Goal: Task Accomplishment & Management: Use online tool/utility

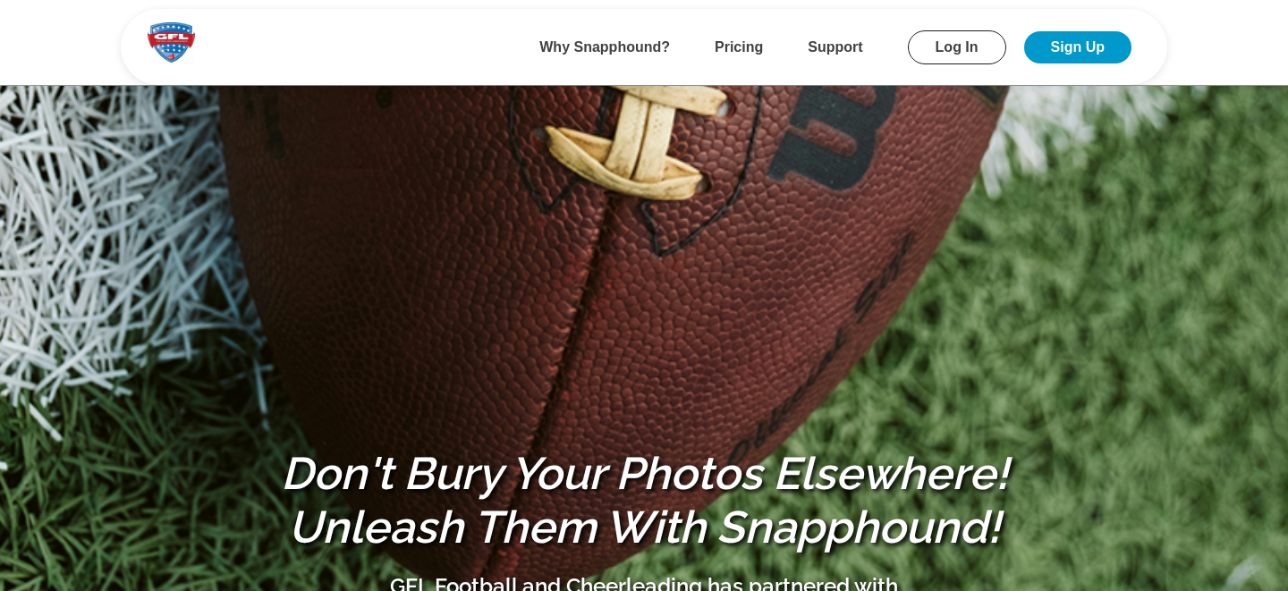
click at [927, 49] on link "Log In" at bounding box center [957, 47] width 98 height 34
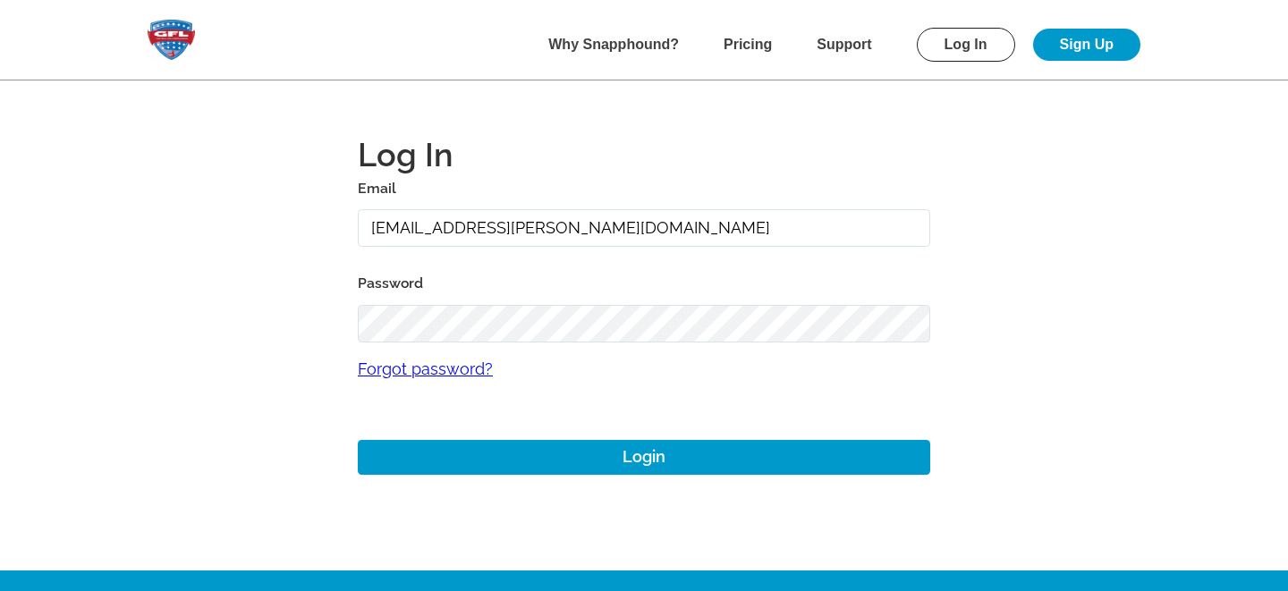
click at [413, 238] on input "gmitchell+archer@gflfootball.com" at bounding box center [644, 228] width 573 height 38
type input "mike+gfl@snapphound.com"
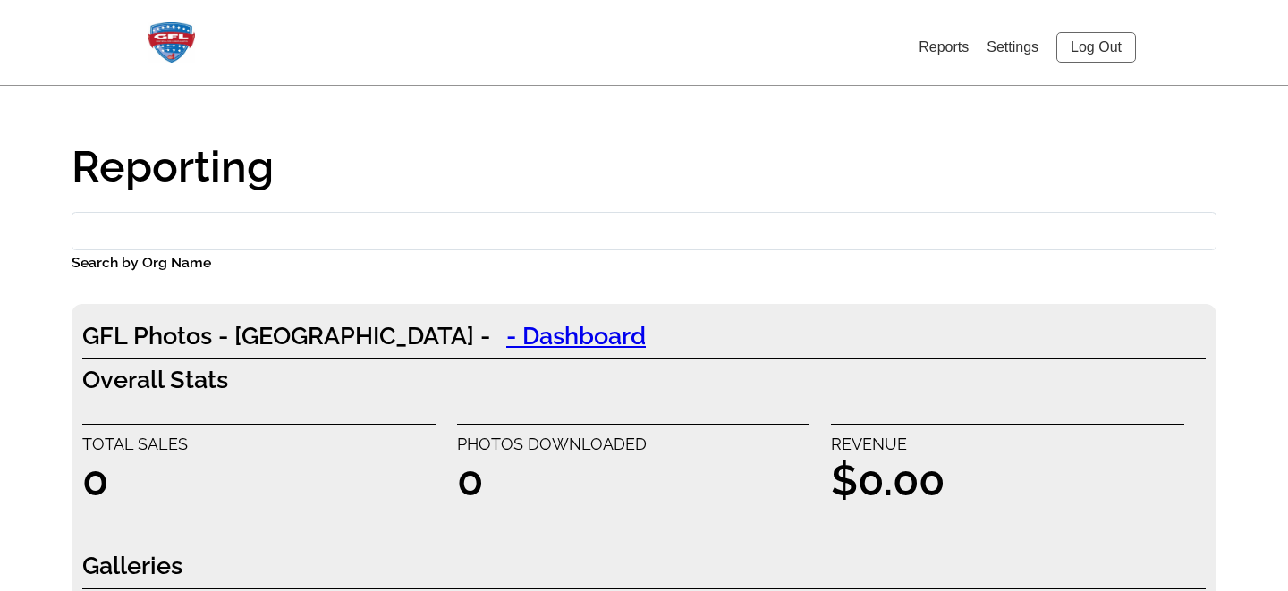
click at [1006, 47] on link "Settings" at bounding box center [1013, 46] width 52 height 15
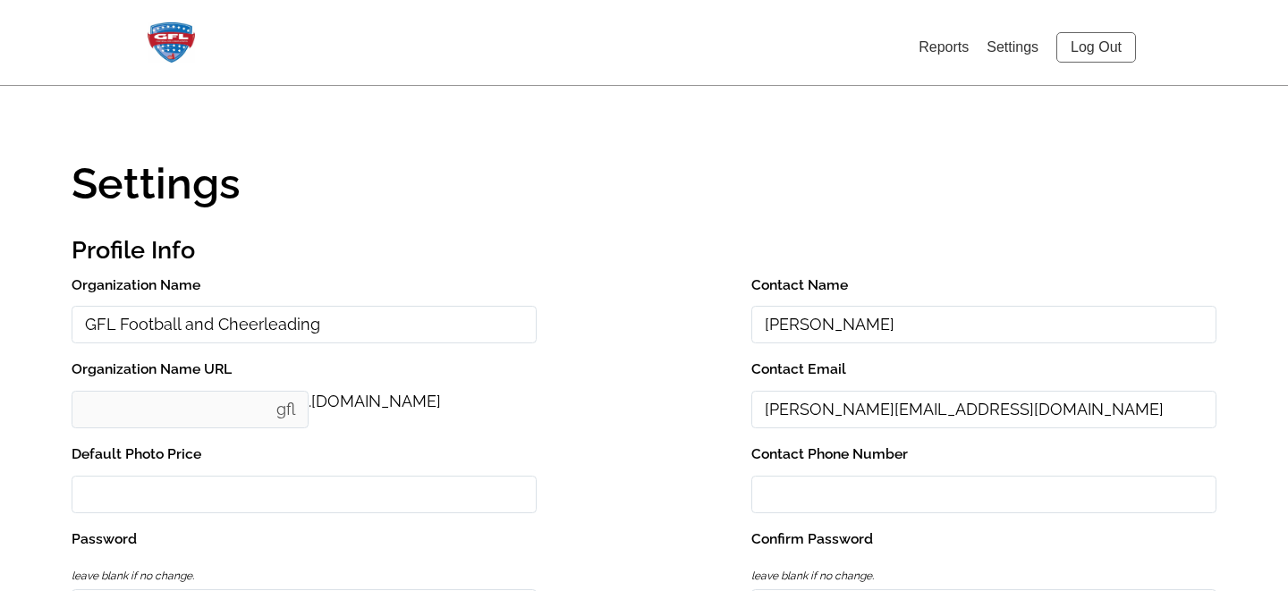
click at [1096, 37] on link "Log Out" at bounding box center [1096, 47] width 80 height 30
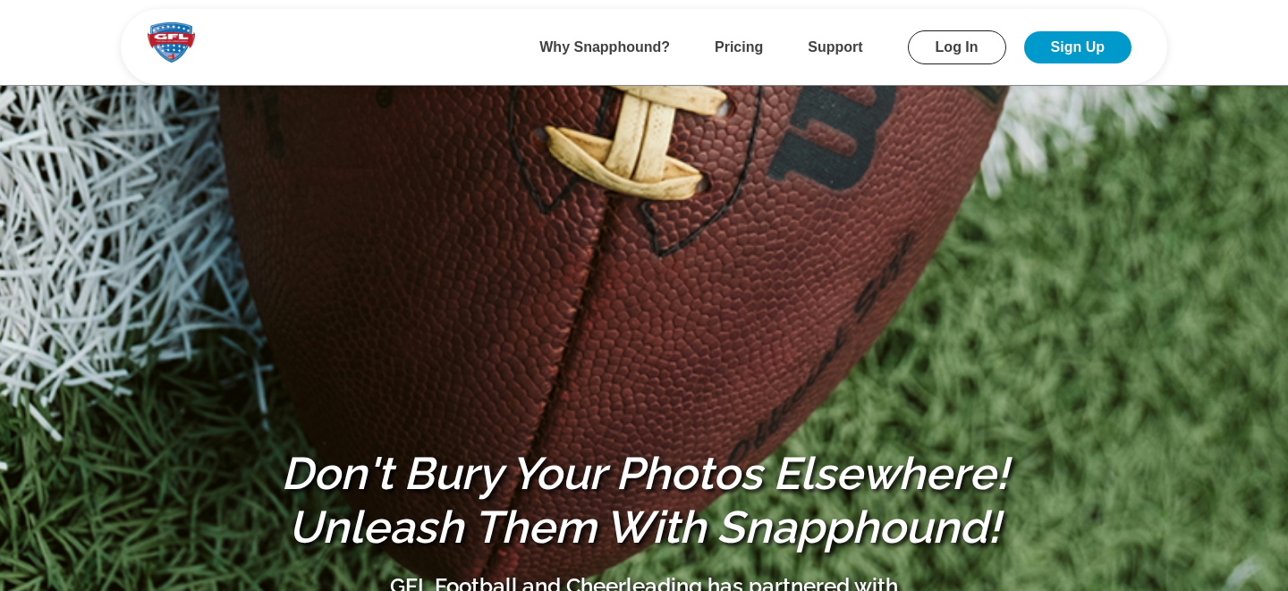
click at [946, 53] on link "Log In" at bounding box center [957, 47] width 98 height 34
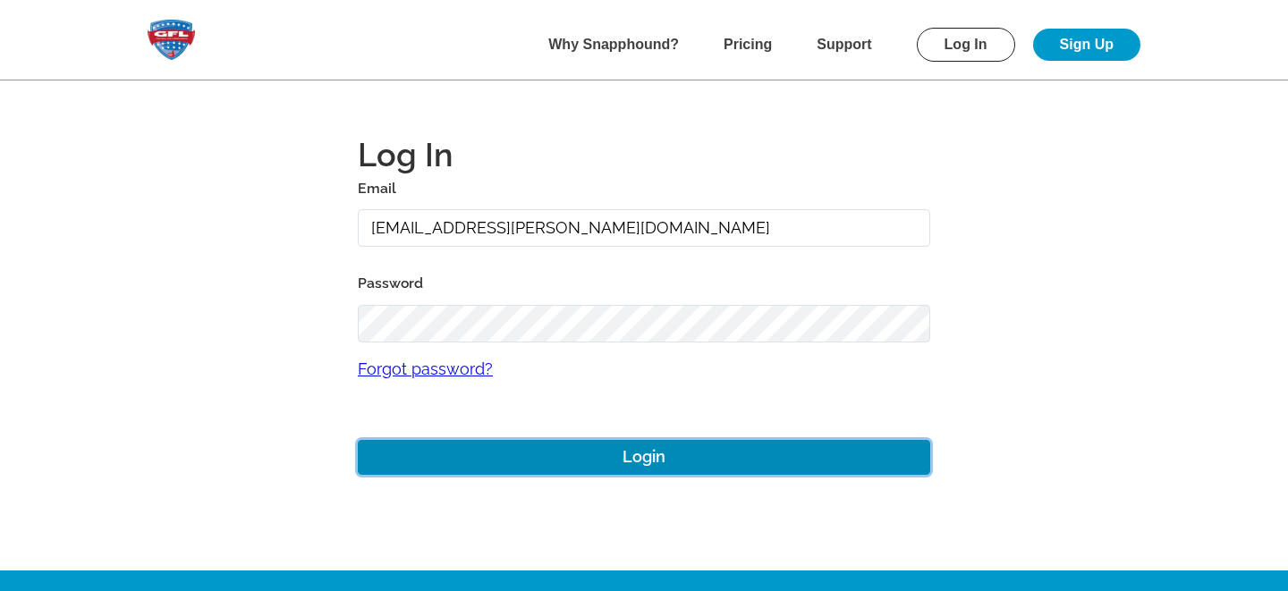
click at [573, 448] on button "Login" at bounding box center [644, 457] width 573 height 35
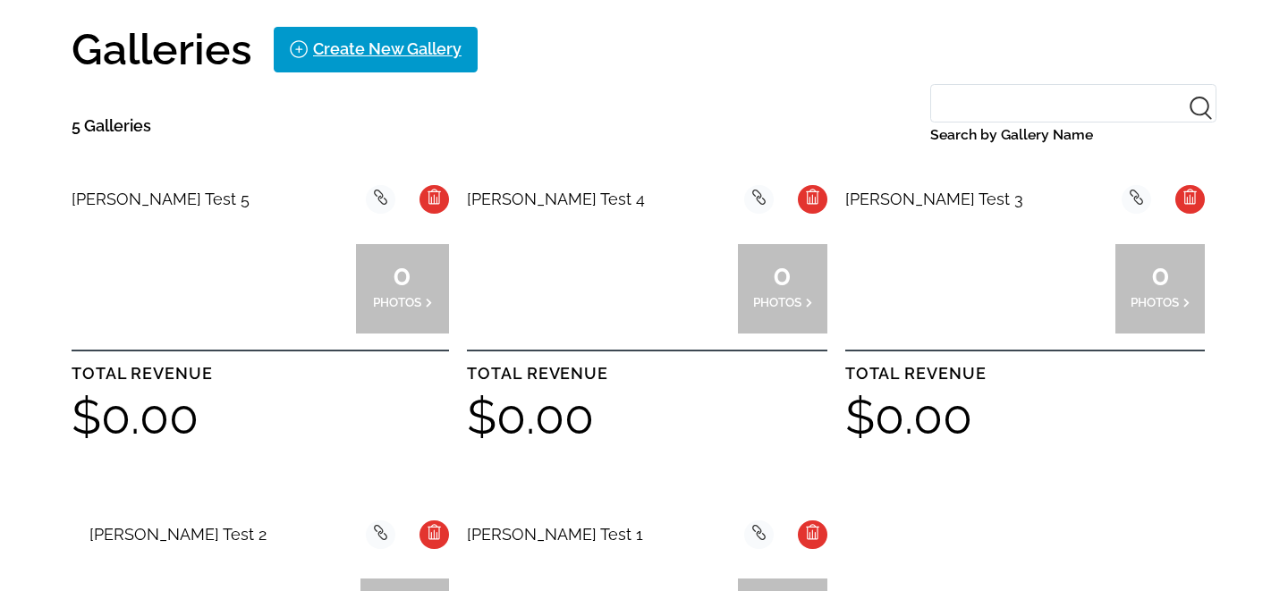
scroll to position [397, 0]
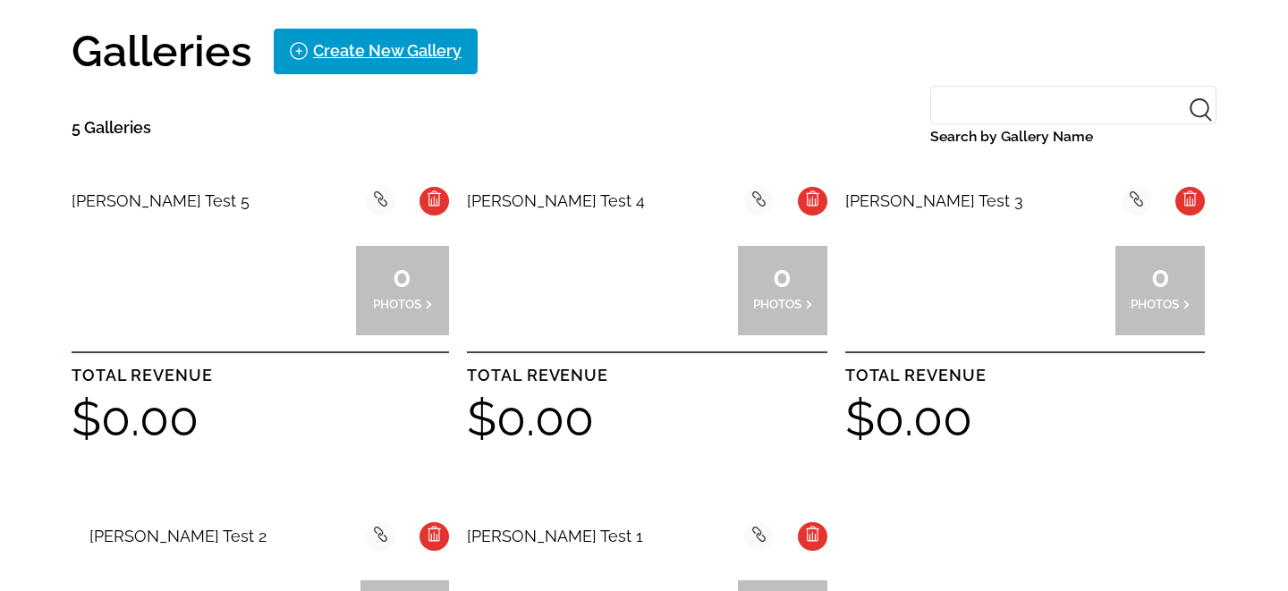
click at [206, 284] on div at bounding box center [213, 290] width 94 height 89
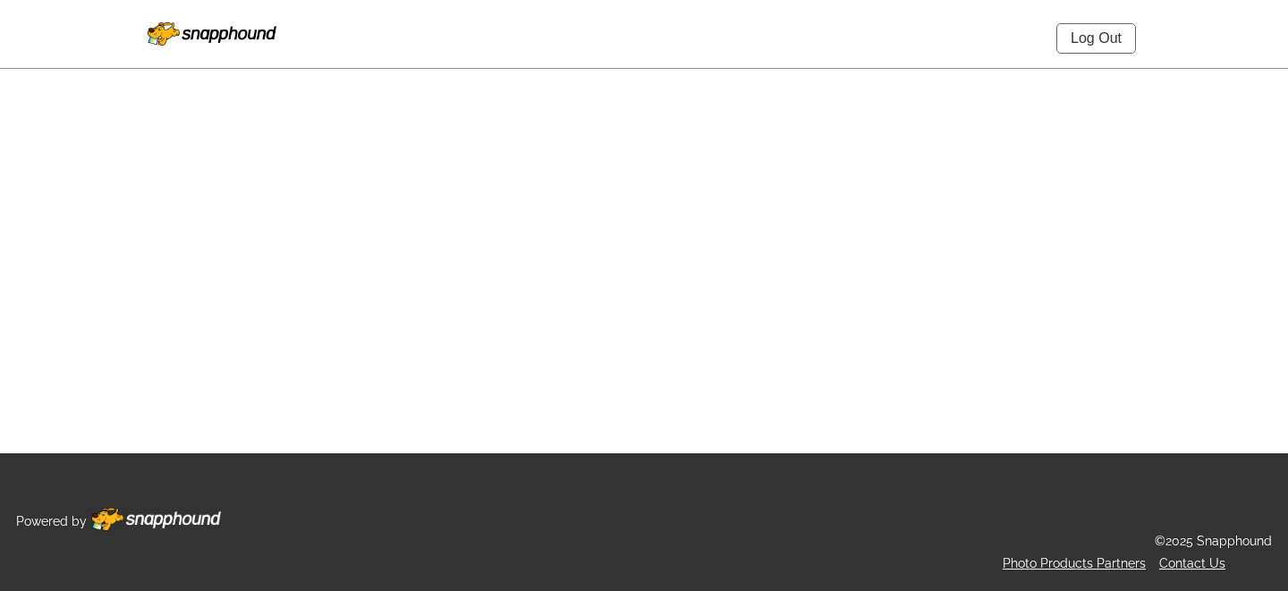
select select "onlyShowInGallery"
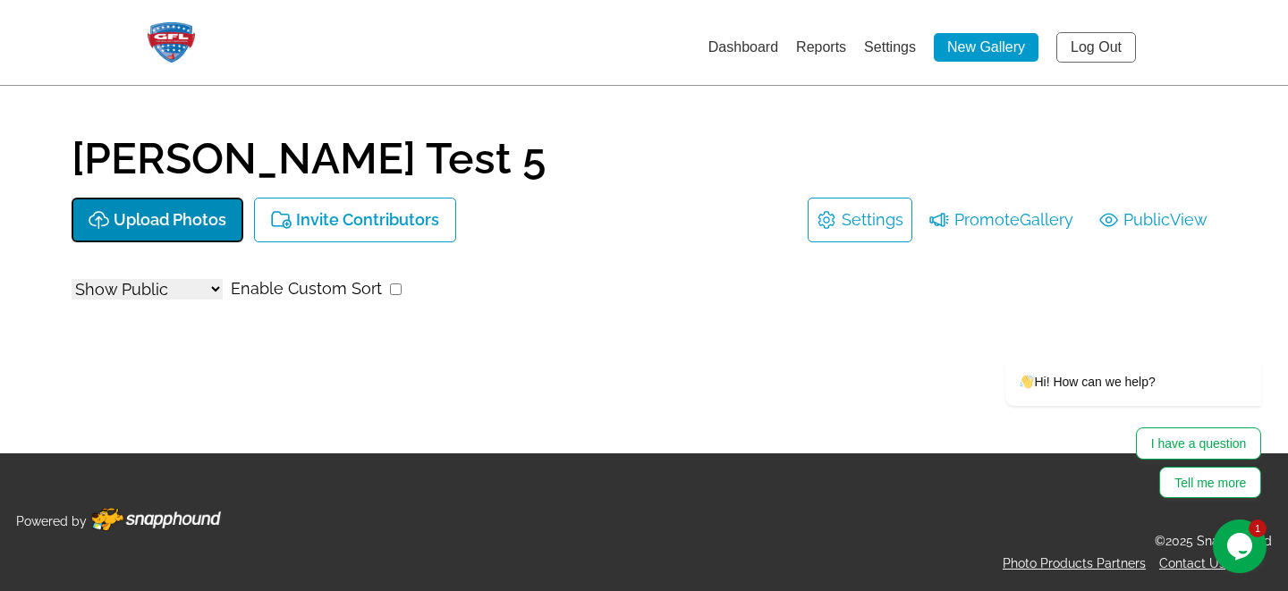
click at [155, 233] on button "Upload Photos" at bounding box center [158, 220] width 172 height 45
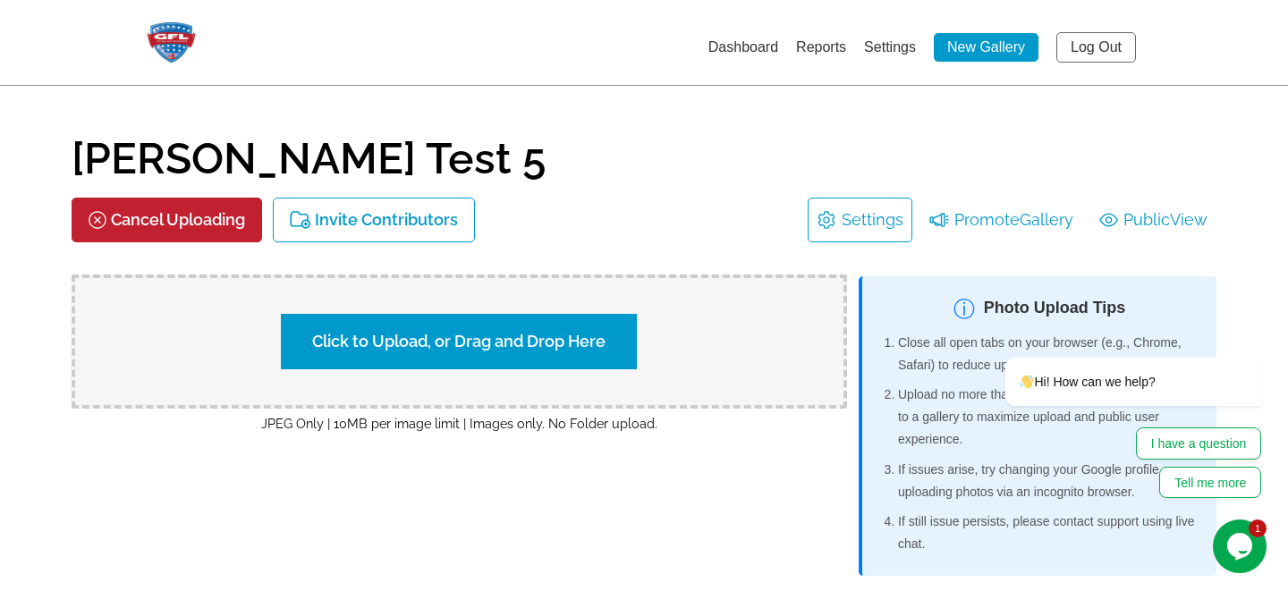
click at [432, 342] on label "Click to Upload, or Drag and Drop Here" at bounding box center [459, 341] width 356 height 55
click at [606, 342] on input "Click to Upload, or Drag and Drop Here" at bounding box center [773, 339] width 335 height 24
type input "C:\fakepath\_C2Y9077.jpg"
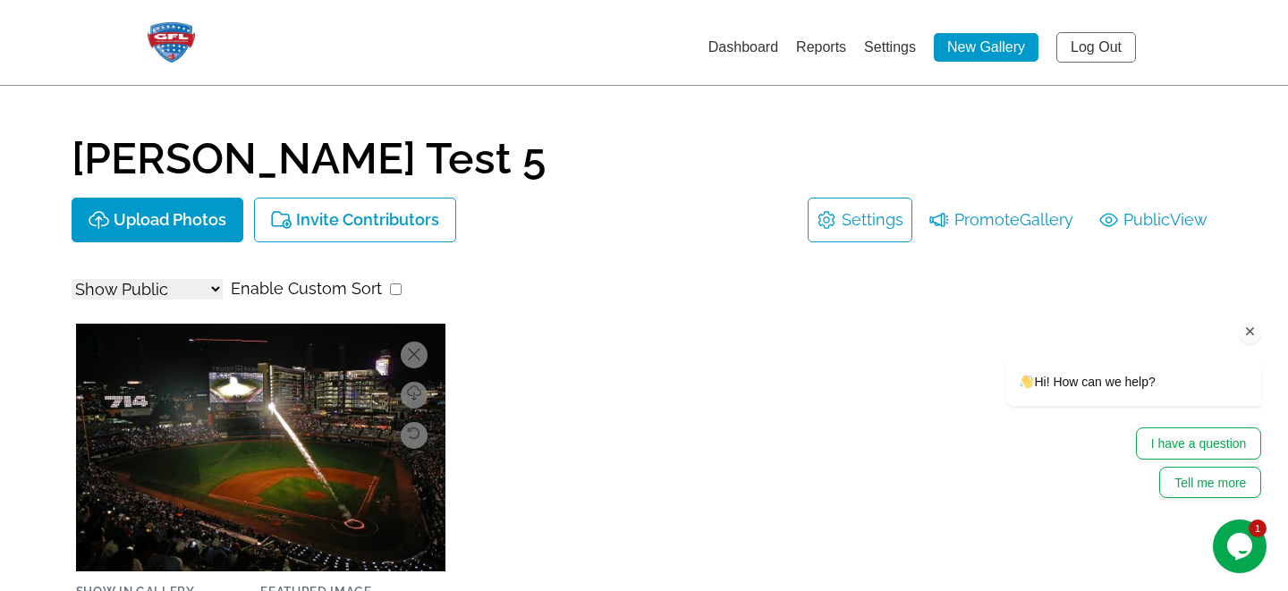
click at [1167, 221] on div "Hi! How can we help? I have a question Tell me more" at bounding box center [1109, 349] width 322 height 315
click at [1148, 217] on div "Hi! How can we help? I have a question Tell me more" at bounding box center [1109, 349] width 322 height 315
click at [1251, 333] on icon "Chat attention grabber" at bounding box center [1251, 332] width 16 height 16
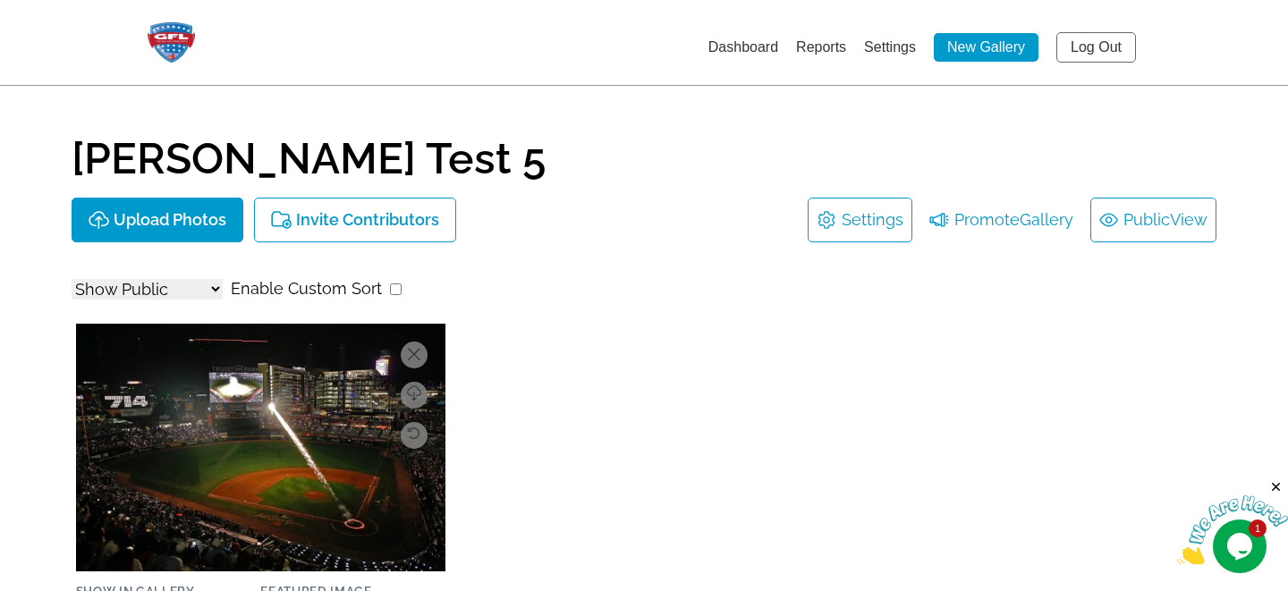
click at [1139, 211] on link "Public View" at bounding box center [1153, 220] width 108 height 29
click at [418, 352] on icon at bounding box center [414, 354] width 13 height 13
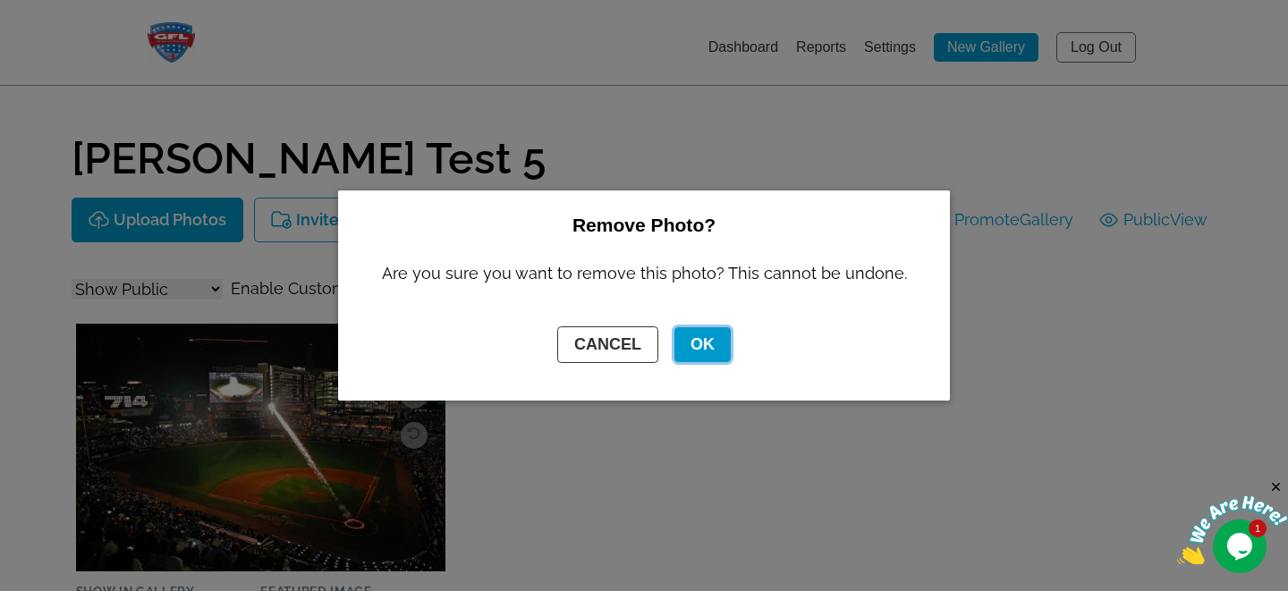
click at [706, 347] on button "OK" at bounding box center [703, 344] width 56 height 35
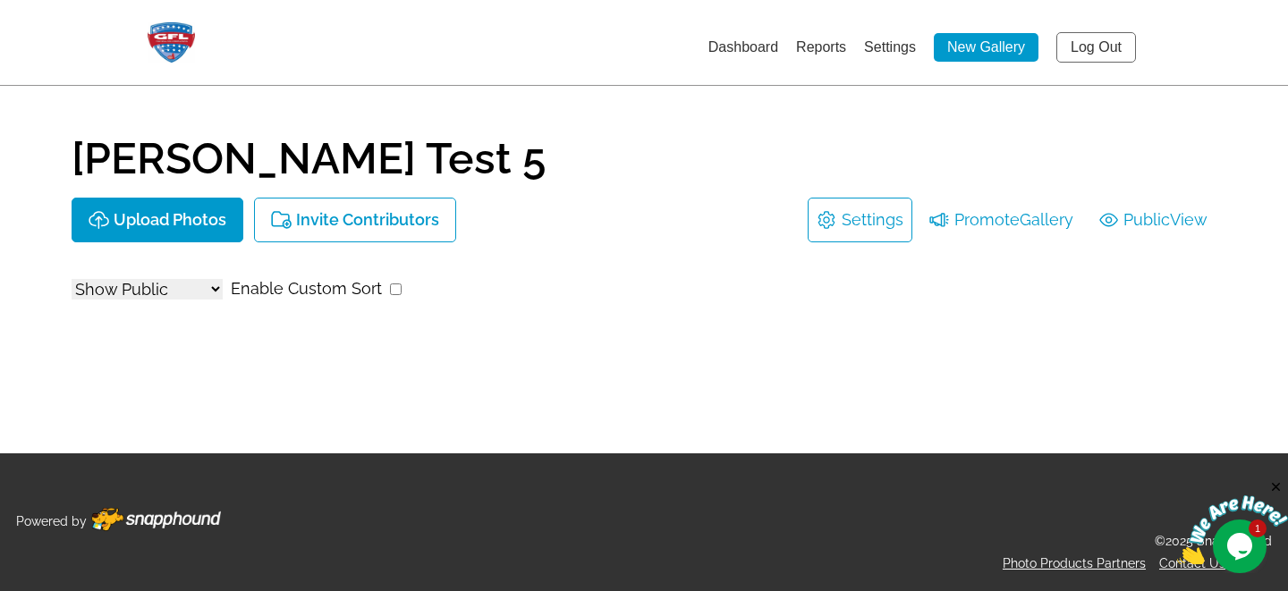
click at [1092, 47] on link "Log Out" at bounding box center [1096, 47] width 80 height 30
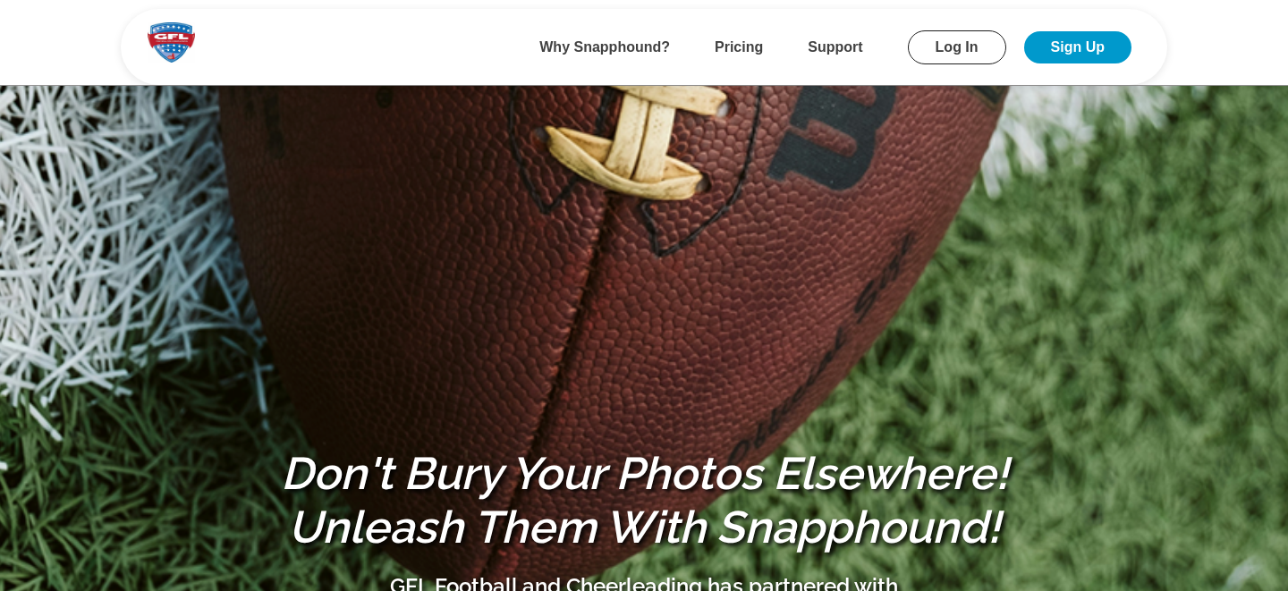
click at [951, 43] on link "Log In" at bounding box center [957, 47] width 98 height 34
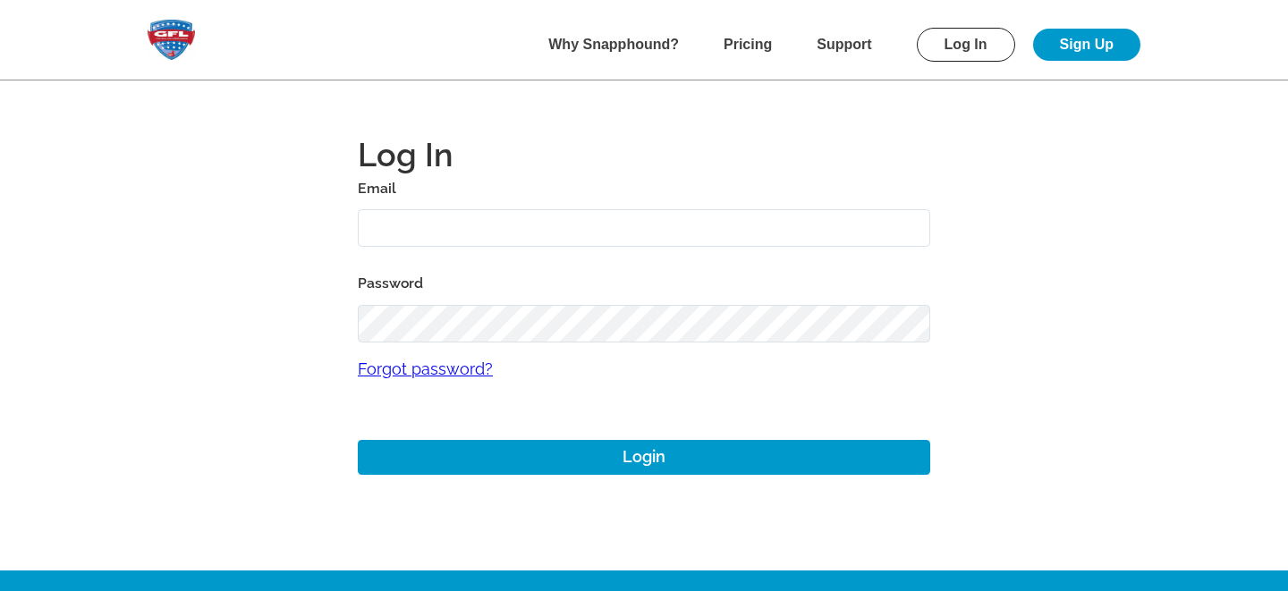
type input "gmitchell+archer@gflfootball.com"
click at [968, 43] on link "Log In" at bounding box center [966, 45] width 98 height 34
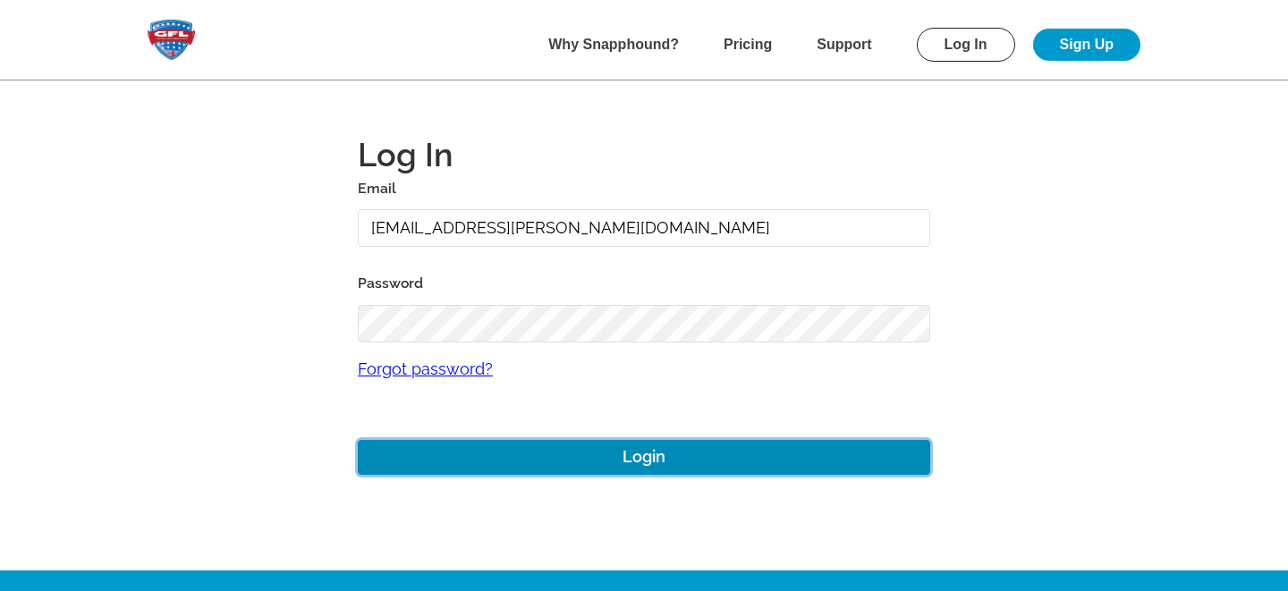
click at [625, 453] on button "Login" at bounding box center [644, 457] width 573 height 35
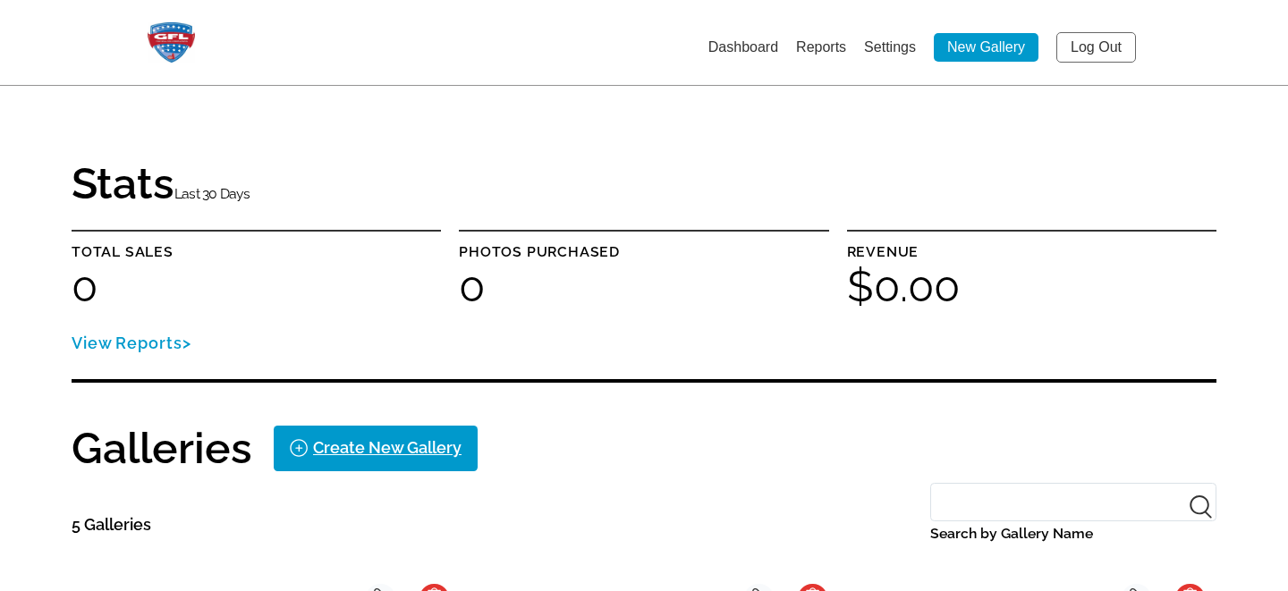
click at [887, 48] on link "Settings" at bounding box center [890, 46] width 52 height 15
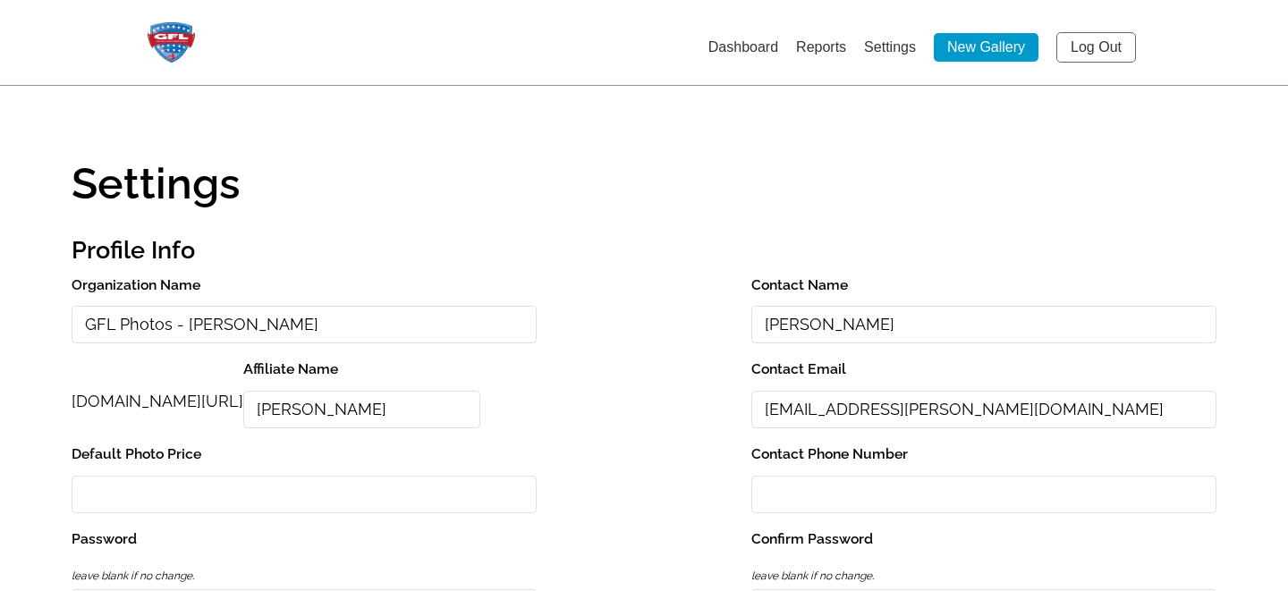
click at [1104, 34] on link "Log Out" at bounding box center [1096, 47] width 80 height 30
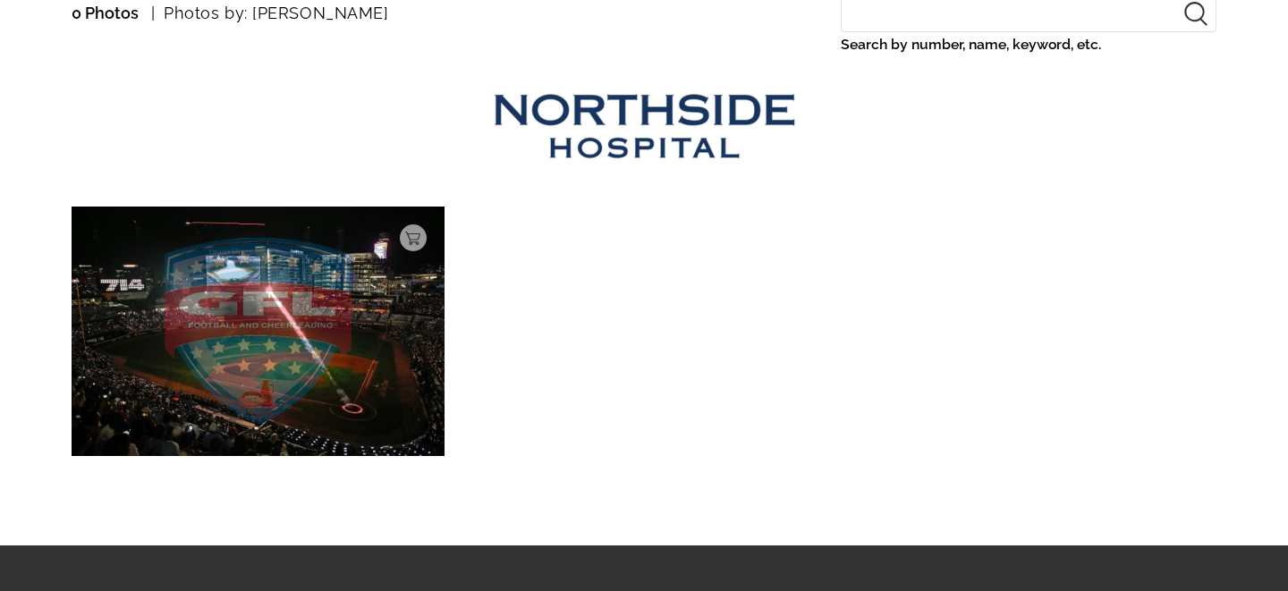
scroll to position [271, 0]
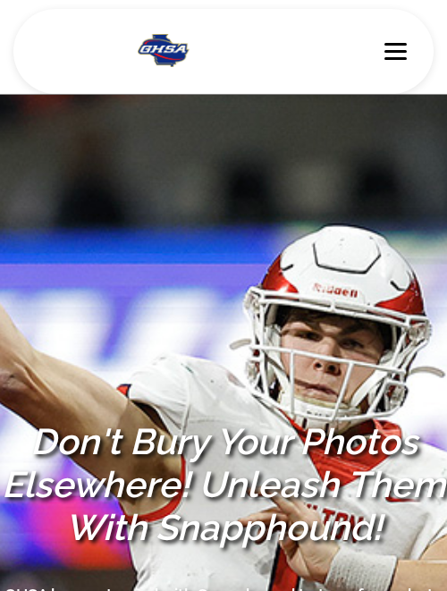
click at [400, 68] on nav "Why Snapphound? Pricing Support Log In Sign Up" at bounding box center [223, 51] width 420 height 85
click at [395, 52] on span at bounding box center [396, 51] width 22 height 3
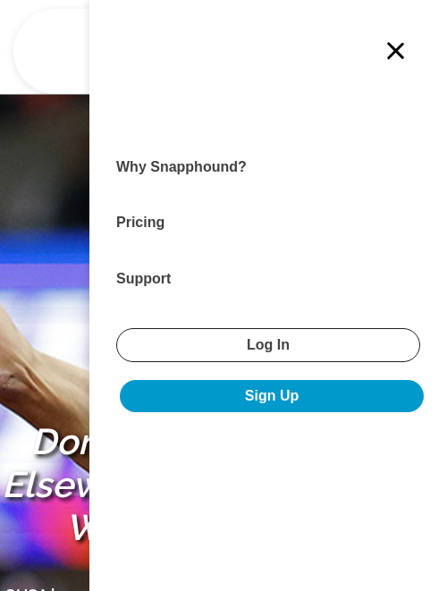
click at [395, 49] on span at bounding box center [396, 51] width 18 height 18
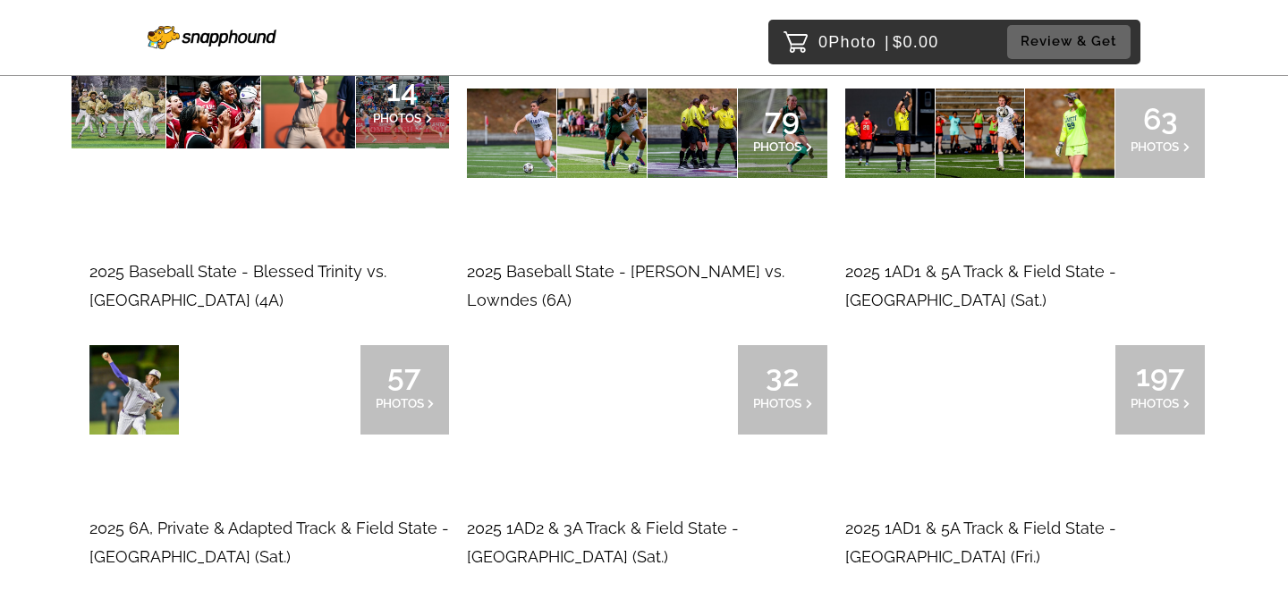
scroll to position [309, 0]
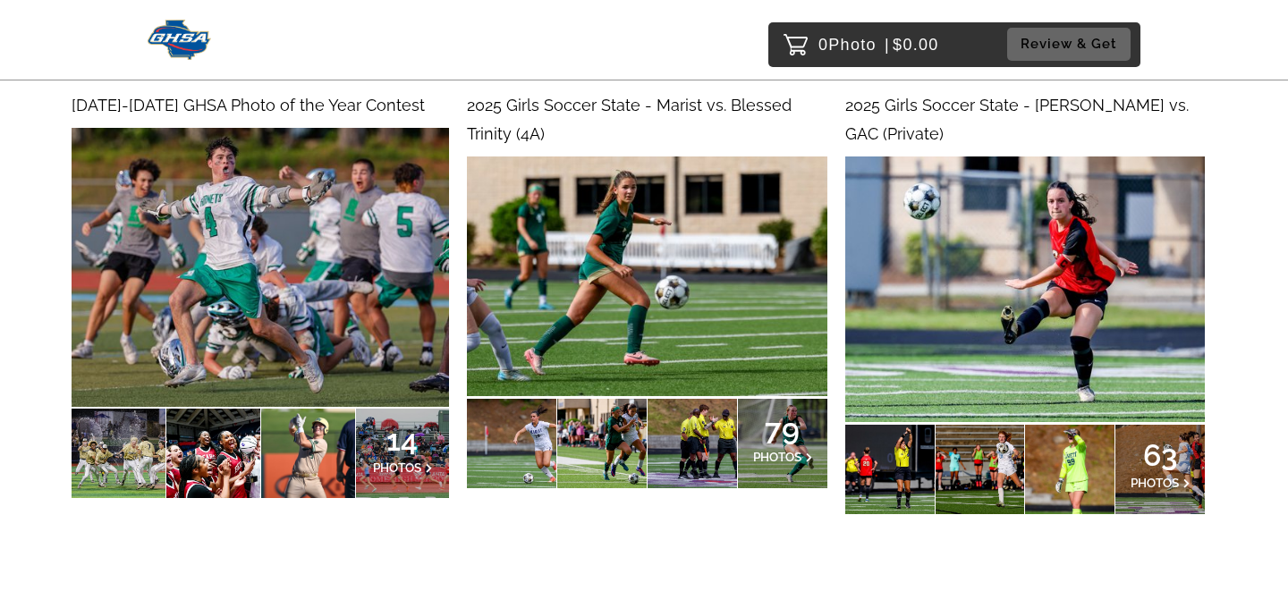
click at [235, 182] on img at bounding box center [261, 267] width 378 height 279
